Goal: Navigation & Orientation: Find specific page/section

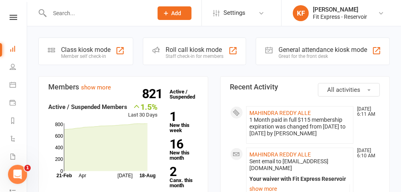
click at [115, 17] on input "text" at bounding box center [97, 13] width 100 height 11
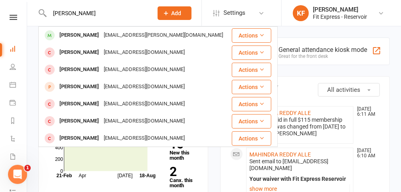
type input "mark reid"
click at [101, 34] on div "mark.j.reid@gmail.com" at bounding box center [163, 36] width 124 height 12
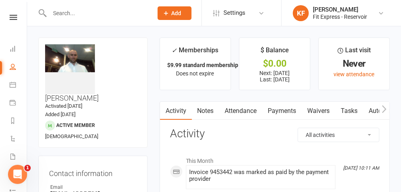
click at [380, 14] on icon at bounding box center [381, 13] width 6 height 6
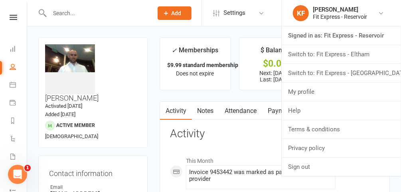
click at [369, 70] on link "Switch to: Fit Express - Heidelberg" at bounding box center [341, 73] width 119 height 18
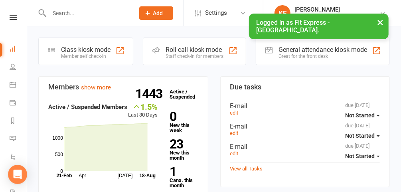
click at [13, 17] on icon at bounding box center [14, 17] width 8 height 5
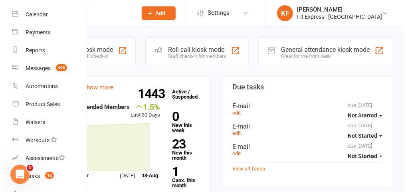
scroll to position [75, 0]
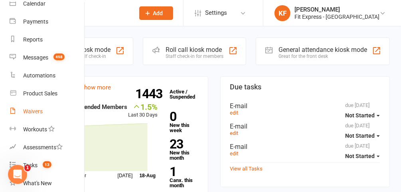
click at [44, 113] on link "Waivers" at bounding box center [47, 111] width 75 height 18
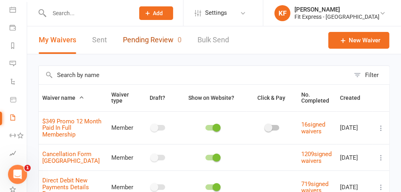
click at [148, 44] on link "Pending Review 0" at bounding box center [152, 40] width 59 height 28
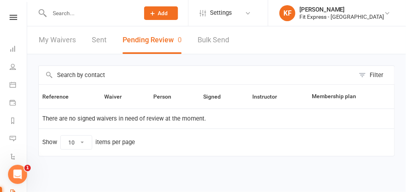
click at [10, 18] on icon at bounding box center [14, 17] width 8 height 5
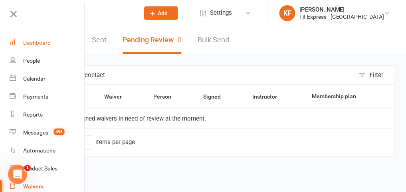
click at [34, 40] on div "Dashboard" at bounding box center [37, 42] width 28 height 6
